Goal: Task Accomplishment & Management: Manage account settings

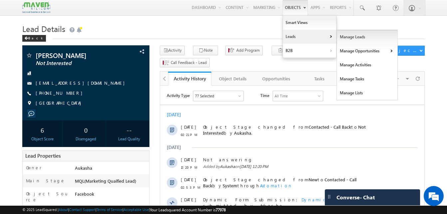
click at [342, 36] on link "Manage Leads" at bounding box center [367, 37] width 61 height 14
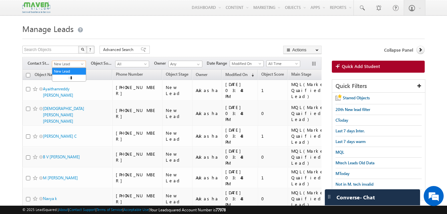
click at [82, 63] on span at bounding box center [82, 65] width 5 height 5
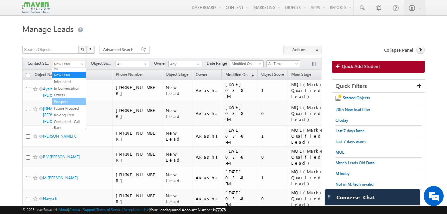
scroll to position [3, 0]
click at [69, 95] on link "Others" at bounding box center [69, 95] width 34 height 6
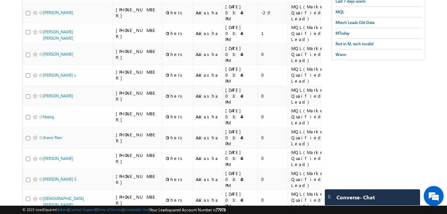
scroll to position [0, 0]
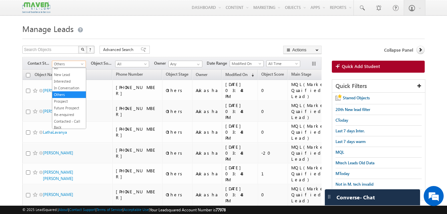
click at [72, 66] on span "Others" at bounding box center [68, 64] width 32 height 6
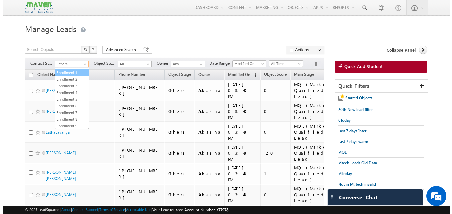
scroll to position [144, 0]
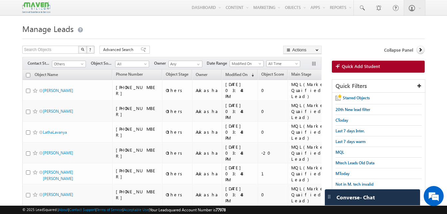
drag, startPoint x: 0, startPoint y: 94, endPoint x: 28, endPoint y: 76, distance: 33.1
click at [28, 76] on input "checkbox" at bounding box center [28, 75] width 4 height 4
checkbox input "true"
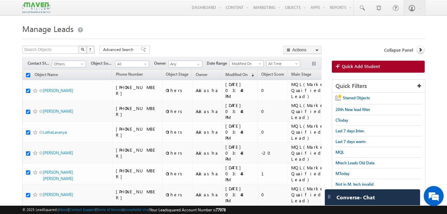
checkbox input "true"
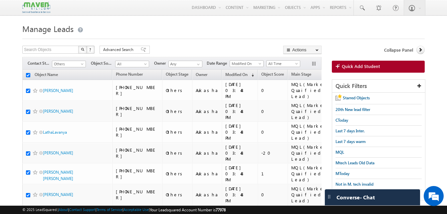
checkbox input "true"
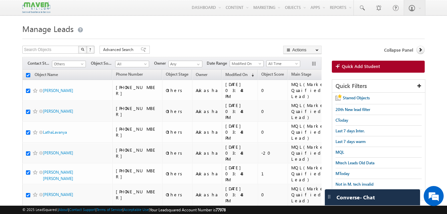
checkbox input "true"
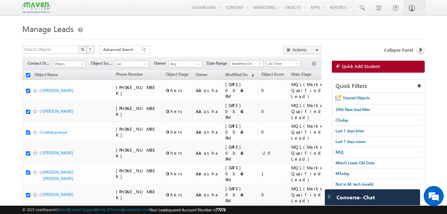
checkbox input "true"
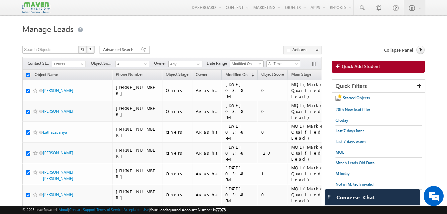
checkbox input "true"
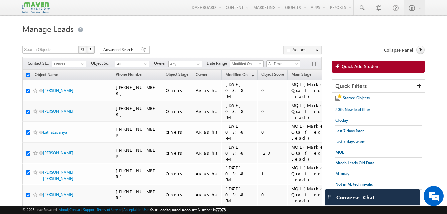
checkbox input "true"
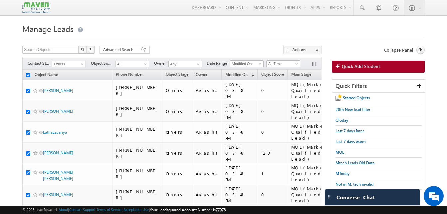
checkbox input "true"
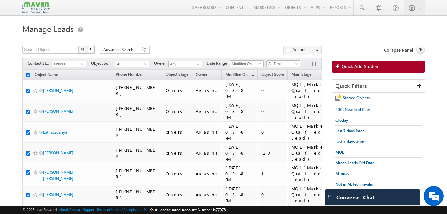
checkbox input "true"
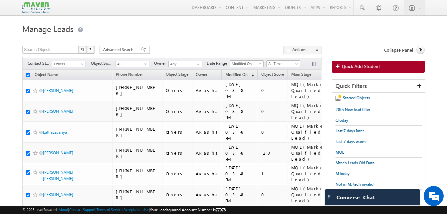
checkbox input "true"
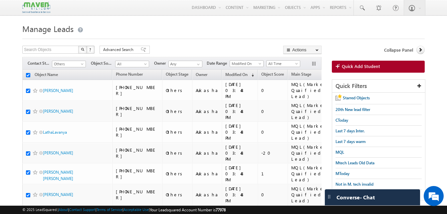
checkbox input "true"
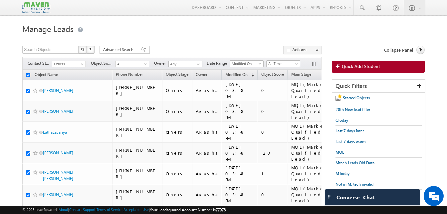
checkbox input "true"
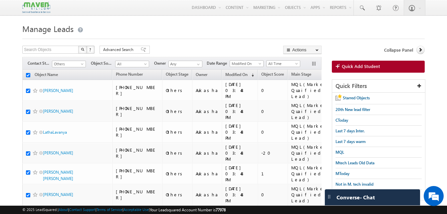
checkbox input "true"
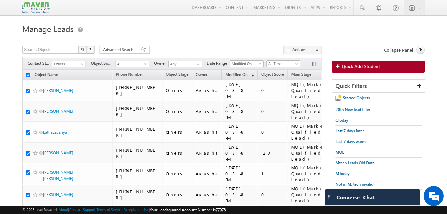
checkbox input "true"
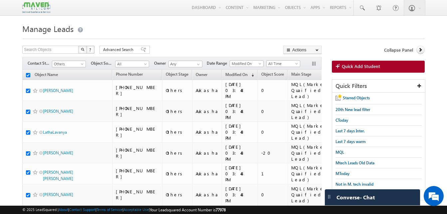
checkbox input "true"
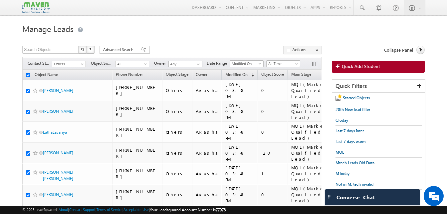
checkbox input "true"
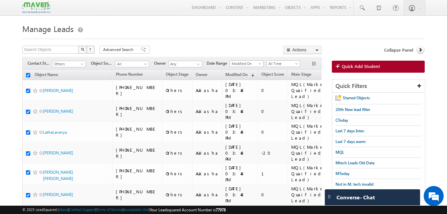
checkbox input "true"
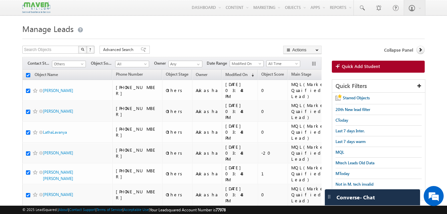
checkbox input "true"
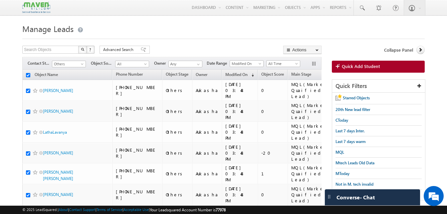
checkbox input "true"
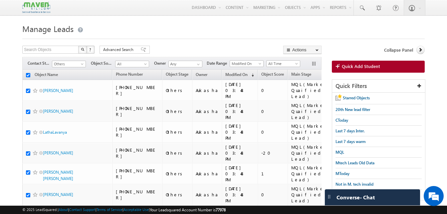
checkbox input "true"
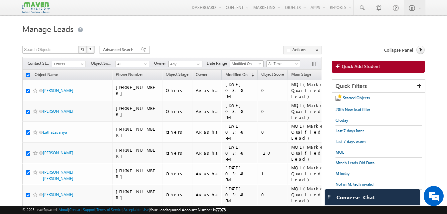
checkbox input "true"
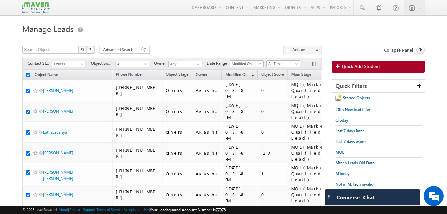
checkbox input "true"
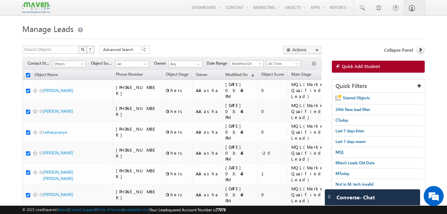
checkbox input "true"
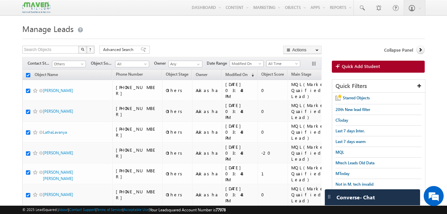
checkbox input "true"
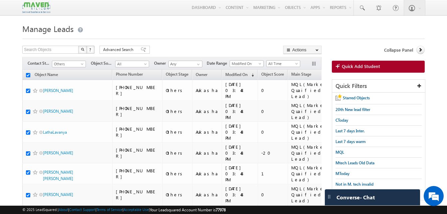
checkbox input "true"
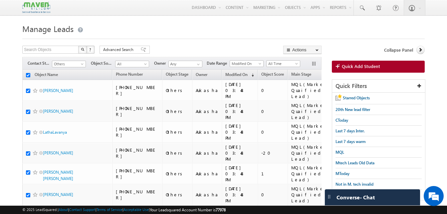
checkbox input "true"
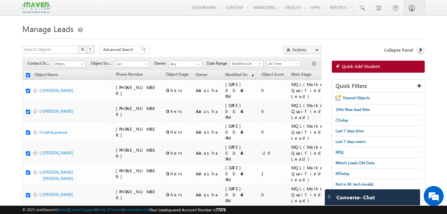
checkbox input "true"
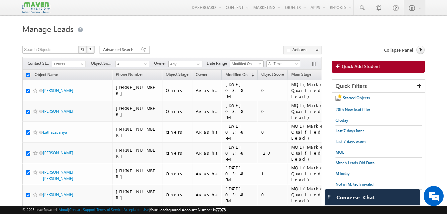
checkbox input "true"
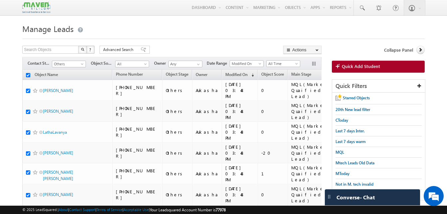
checkbox input "true"
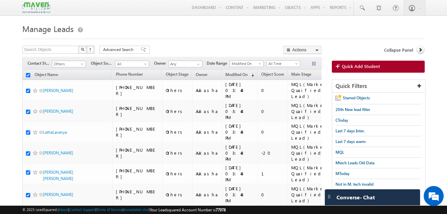
checkbox input "true"
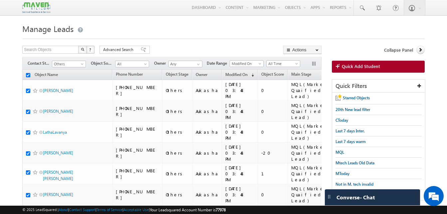
checkbox input "true"
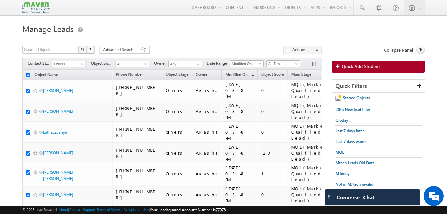
checkbox input "true"
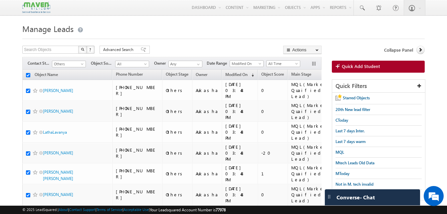
checkbox input "true"
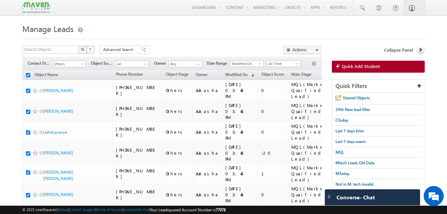
checkbox input "true"
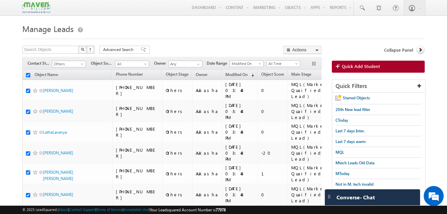
checkbox input "true"
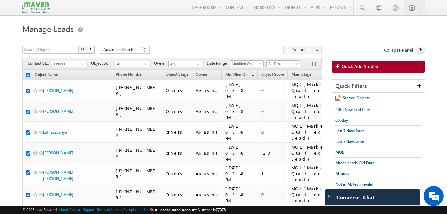
checkbox input "true"
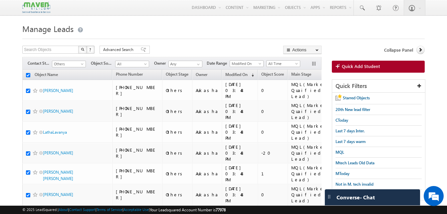
checkbox input "true"
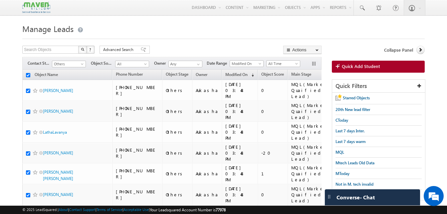
checkbox input "true"
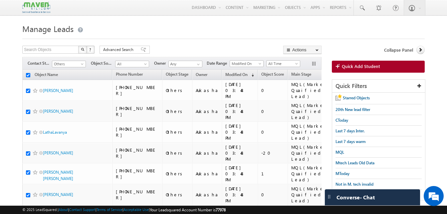
checkbox input "true"
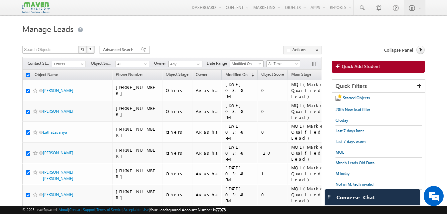
checkbox input "true"
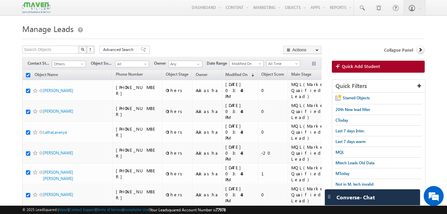
checkbox input "true"
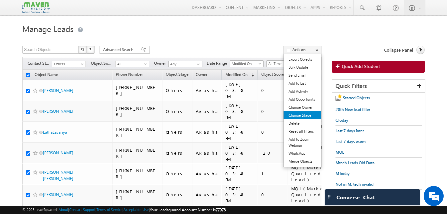
click at [311, 113] on link "Change Stage" at bounding box center [303, 115] width 38 height 8
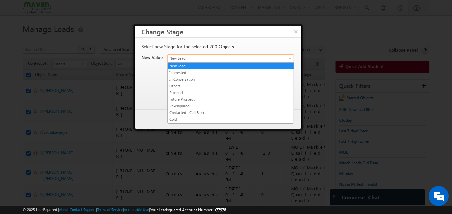
click at [220, 61] on span "New Lead" at bounding box center [223, 58] width 110 height 6
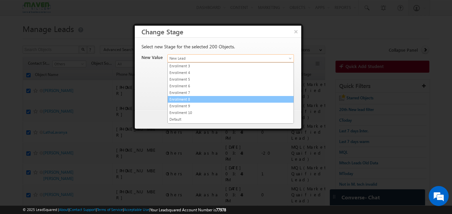
scroll to position [126, 0]
click at [199, 100] on link "Not Contacted" at bounding box center [231, 100] width 126 height 6
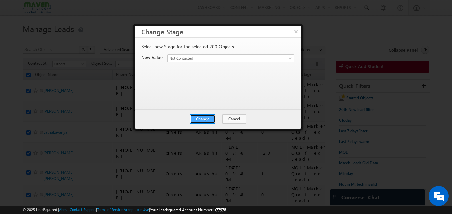
click at [210, 122] on button "Change" at bounding box center [202, 118] width 25 height 9
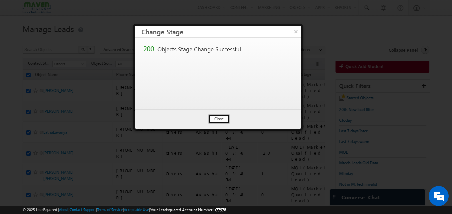
click at [223, 117] on button "Close" at bounding box center [218, 118] width 21 height 9
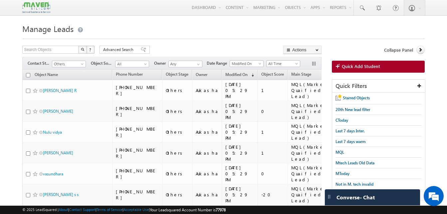
click at [28, 77] on input "checkbox" at bounding box center [28, 75] width 4 height 4
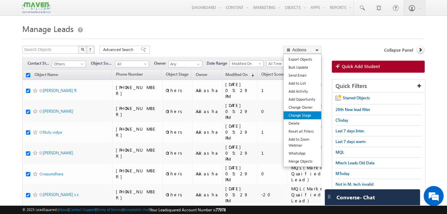
click at [314, 113] on link "Change Stage" at bounding box center [303, 115] width 38 height 8
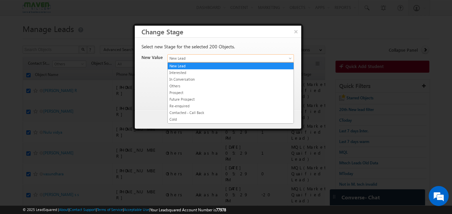
click at [202, 60] on span "New Lead" at bounding box center [223, 58] width 110 height 6
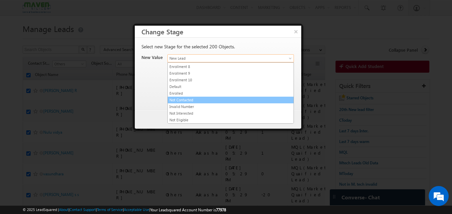
click at [190, 100] on link "Not Contacted" at bounding box center [231, 100] width 126 height 6
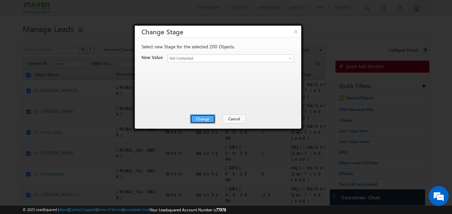
click at [212, 119] on button "Change" at bounding box center [202, 118] width 25 height 9
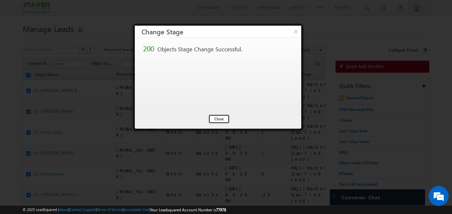
click at [220, 120] on button "Close" at bounding box center [218, 118] width 21 height 9
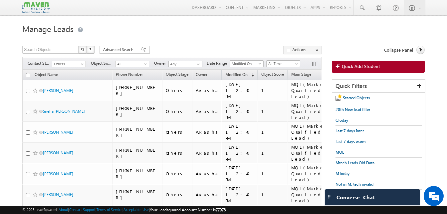
click at [30, 74] on input "checkbox" at bounding box center [28, 75] width 4 height 4
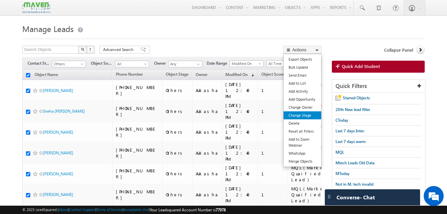
click at [309, 114] on link "Change Stage" at bounding box center [303, 115] width 38 height 8
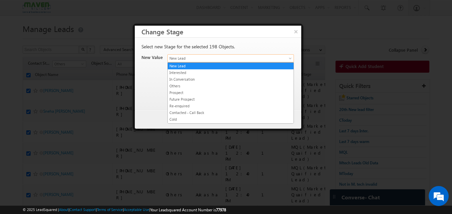
click at [197, 56] on span "New Lead" at bounding box center [223, 58] width 110 height 6
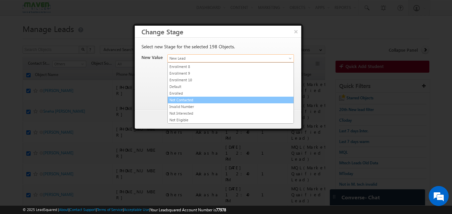
click at [196, 98] on link "Not Contacted" at bounding box center [231, 100] width 126 height 6
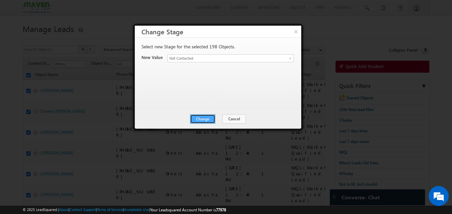
click at [212, 121] on button "Change" at bounding box center [202, 118] width 25 height 9
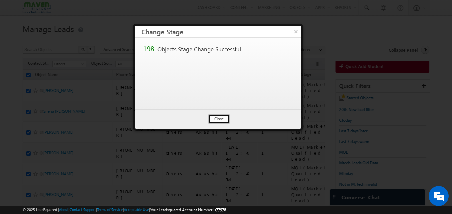
click at [224, 119] on button "Close" at bounding box center [218, 118] width 21 height 9
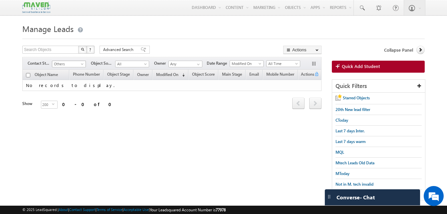
scroll to position [0, 0]
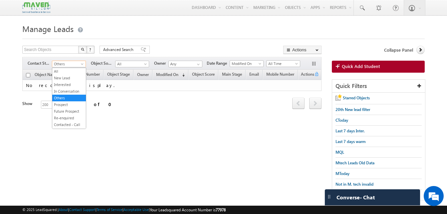
click at [82, 65] on span at bounding box center [82, 65] width 5 height 5
click at [69, 104] on link "Not Contacted" at bounding box center [69, 105] width 34 height 6
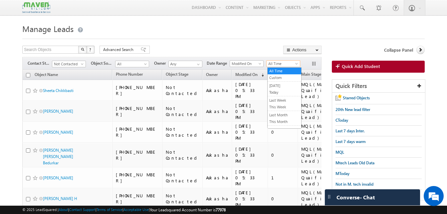
click at [297, 64] on span at bounding box center [297, 64] width 5 height 5
click at [284, 92] on link "Today" at bounding box center [285, 92] width 34 height 6
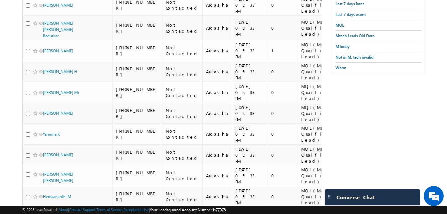
scroll to position [0, 0]
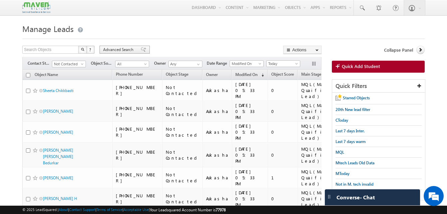
click at [108, 47] on span "Advanced Search" at bounding box center [119, 50] width 32 height 6
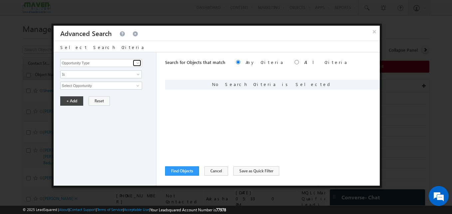
click at [135, 64] on span at bounding box center [137, 62] width 5 height 5
click at [376, 29] on button "×" at bounding box center [374, 32] width 11 height 12
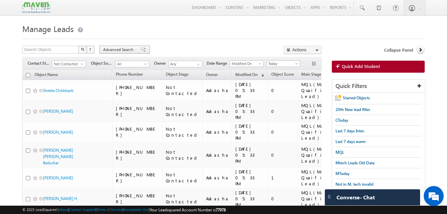
click at [114, 48] on span "Advanced Search" at bounding box center [119, 50] width 32 height 6
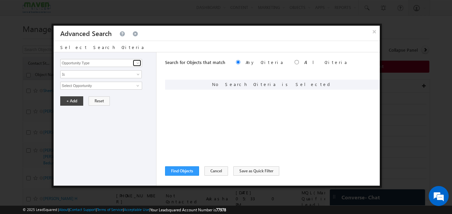
click at [137, 61] on span at bounding box center [137, 62] width 5 height 5
click at [137, 66] on link at bounding box center [137, 63] width 8 height 7
click at [135, 64] on span at bounding box center [137, 62] width 5 height 5
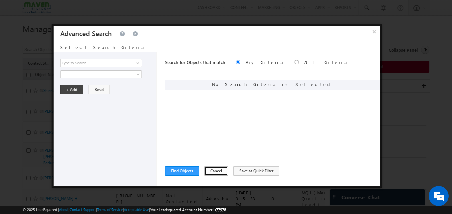
click at [223, 168] on button "Cancel" at bounding box center [216, 170] width 24 height 9
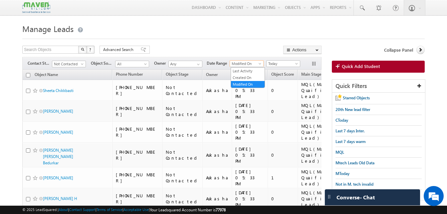
click at [262, 62] on span "Modified On" at bounding box center [246, 64] width 32 height 6
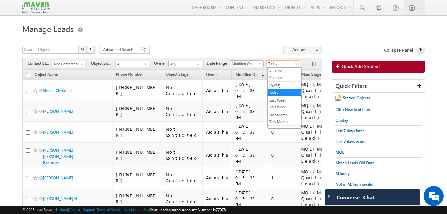
click at [284, 65] on span "Today" at bounding box center [283, 64] width 32 height 6
click at [286, 80] on link "Custom" at bounding box center [285, 78] width 34 height 6
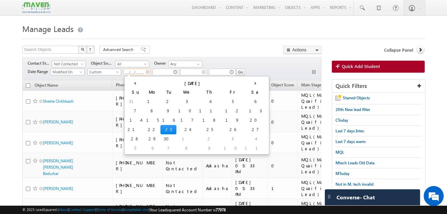
click at [135, 72] on input "__/__/____" at bounding box center [136, 72] width 27 height 7
click at [160, 129] on td "23" at bounding box center [168, 129] width 16 height 9
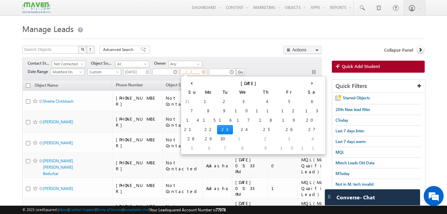
click at [196, 70] on input "__/__/____" at bounding box center [193, 72] width 27 height 7
click at [217, 130] on td "23" at bounding box center [225, 129] width 16 height 9
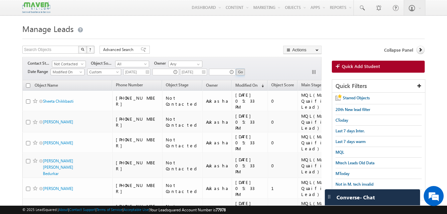
click at [242, 72] on input "Go" at bounding box center [240, 72] width 9 height 7
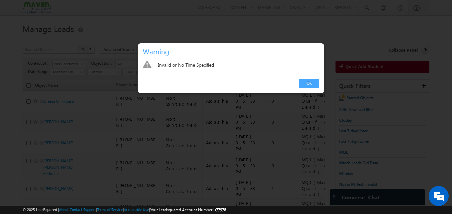
click at [302, 83] on link "Ok" at bounding box center [309, 83] width 20 height 9
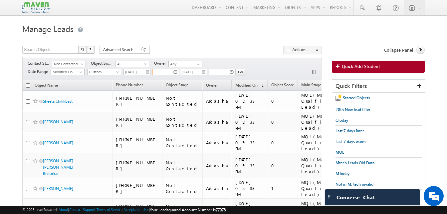
click at [162, 70] on input "text" at bounding box center [165, 72] width 27 height 7
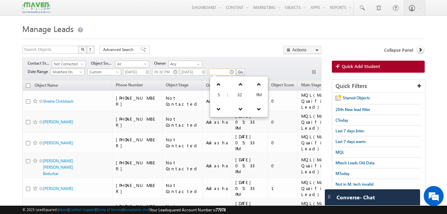
click at [216, 71] on input "text" at bounding box center [222, 72] width 27 height 7
click at [216, 85] on icon at bounding box center [218, 84] width 5 height 5
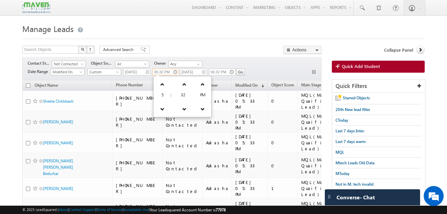
click at [158, 73] on input "05:32 PM" at bounding box center [165, 72] width 27 height 7
click at [239, 74] on input "Go" at bounding box center [240, 72] width 9 height 7
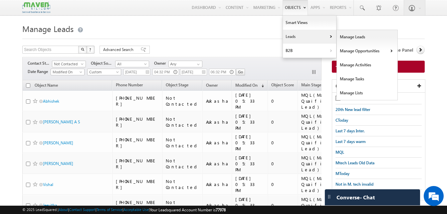
click at [296, 33] on link "Leads" at bounding box center [309, 37] width 53 height 14
click at [356, 35] on link "Manage Leads" at bounding box center [367, 37] width 61 height 14
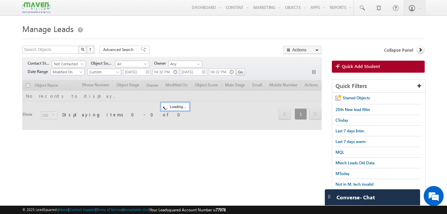
click at [158, 39] on div at bounding box center [223, 37] width 402 height 4
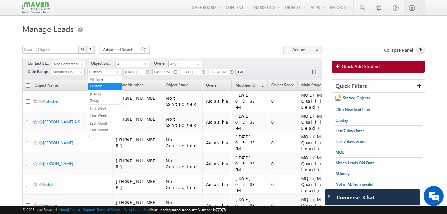
click at [112, 71] on span "Custom" at bounding box center [104, 72] width 32 height 6
click at [106, 98] on link "Today" at bounding box center [105, 101] width 34 height 6
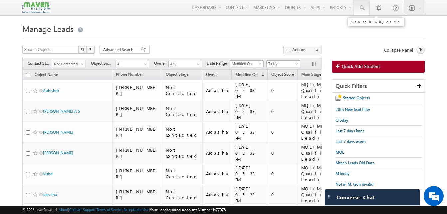
click at [358, 12] on link at bounding box center [362, 7] width 16 height 15
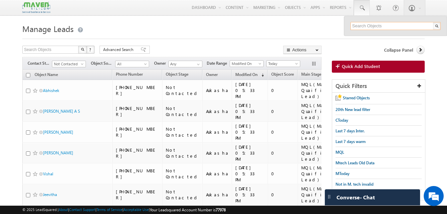
click at [374, 28] on input "text" at bounding box center [396, 26] width 90 height 8
paste input "84438 62255"
type input "8443862255"
